Goal: Task Accomplishment & Management: Manage account settings

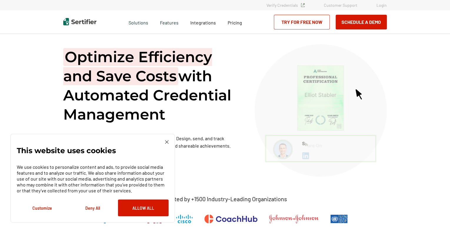
click at [381, 6] on link "Login" at bounding box center [382, 5] width 10 height 5
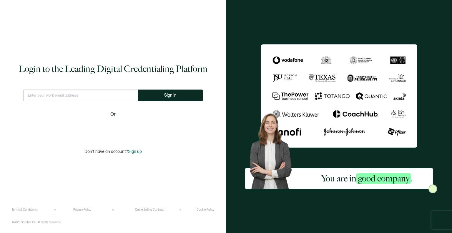
click at [86, 94] on input "text" at bounding box center [80, 95] width 115 height 12
type input "[EMAIL_ADDRESS][DOMAIN_NAME]"
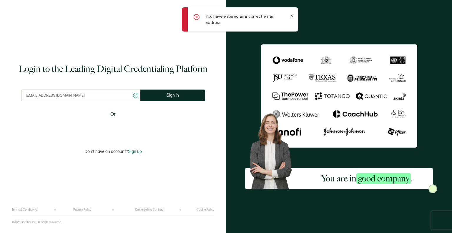
click at [178, 159] on div "Login to the Leading Digital Credentialing Platform jmulligan@cyberreadinessins…" at bounding box center [113, 108] width 202 height 199
